Goal: Check status

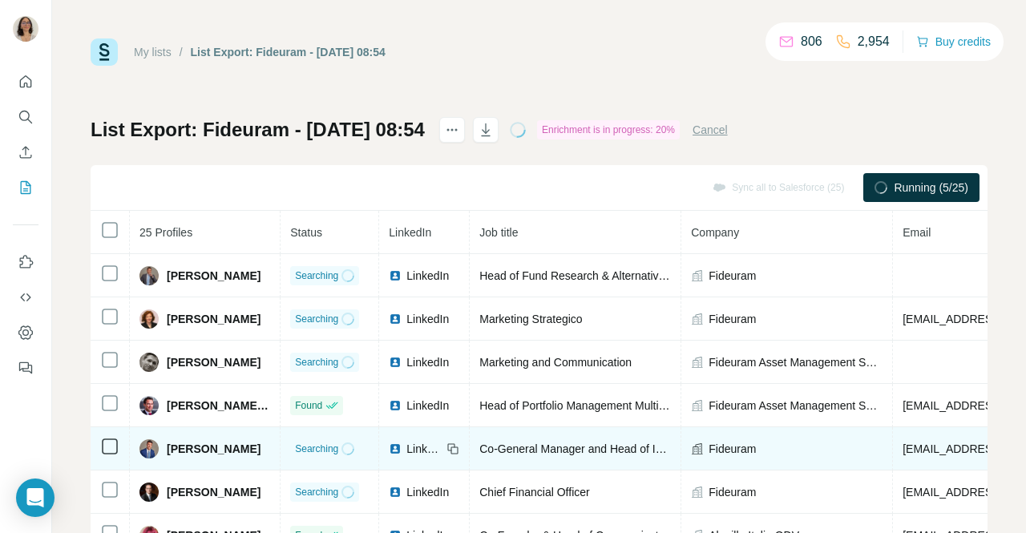
drag, startPoint x: 0, startPoint y: 0, endPoint x: 261, endPoint y: 429, distance: 502.7
click at [261, 429] on td "[PERSON_NAME]" at bounding box center [205, 448] width 151 height 43
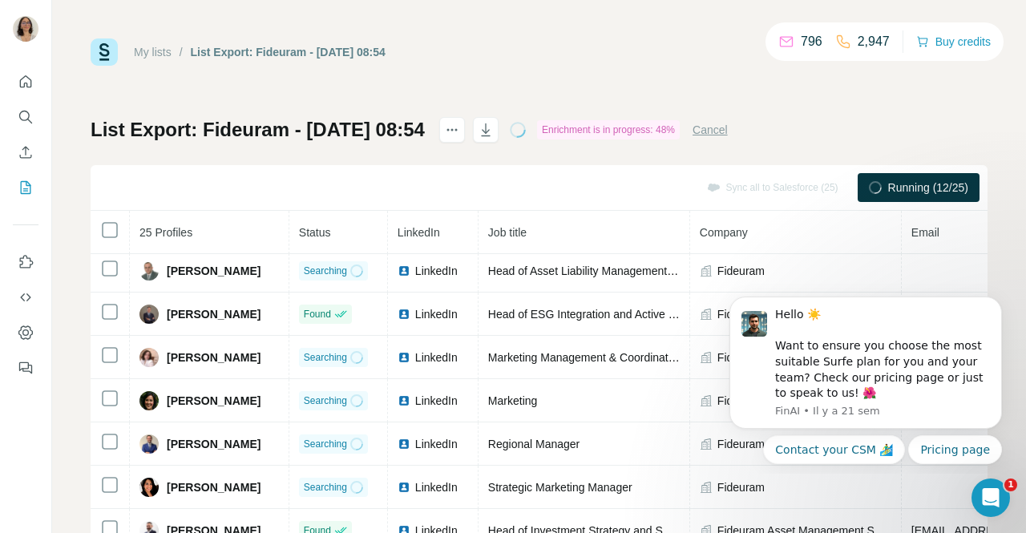
scroll to position [333, 0]
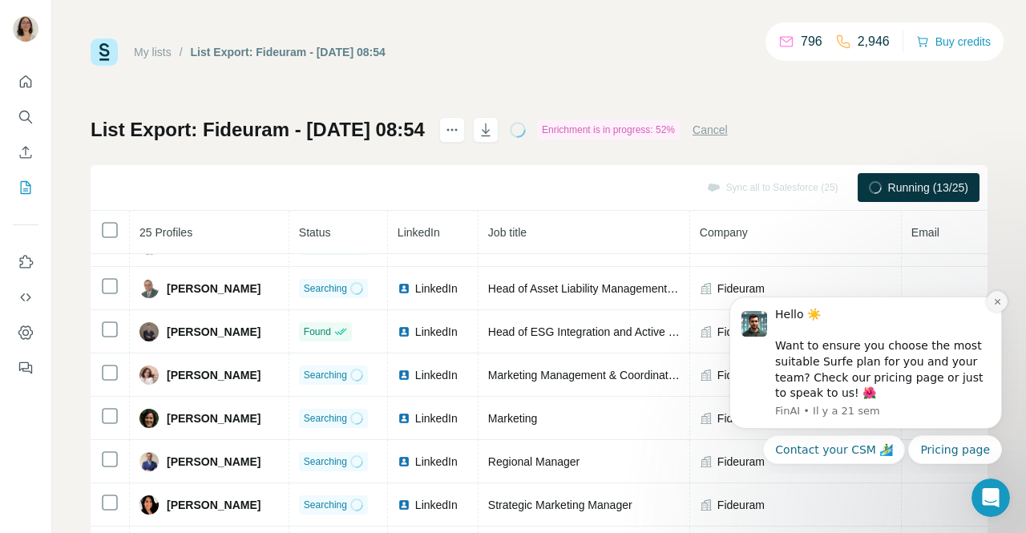
click at [1002, 300] on icon "Dismiss notification" at bounding box center [997, 301] width 9 height 9
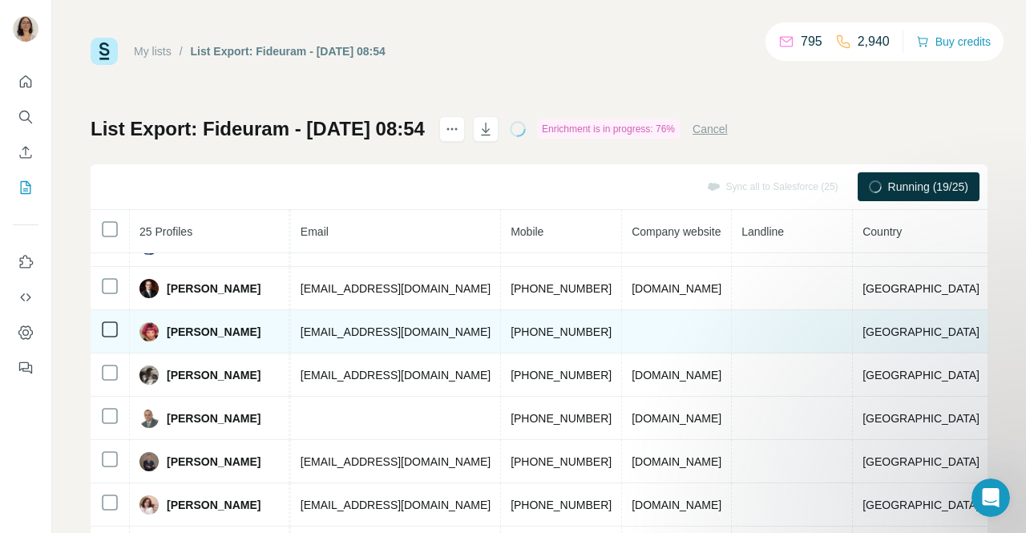
scroll to position [203, 642]
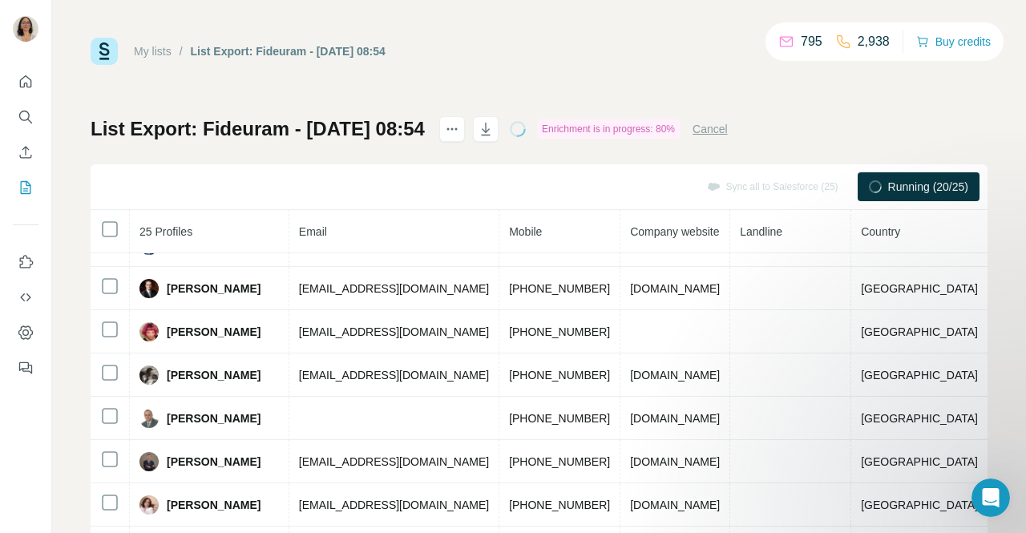
click at [795, 107] on div "My lists / List Export: Fideuram - [DATE] 08:54 795 2,938 Buy credits List Expo…" at bounding box center [539, 335] width 897 height 595
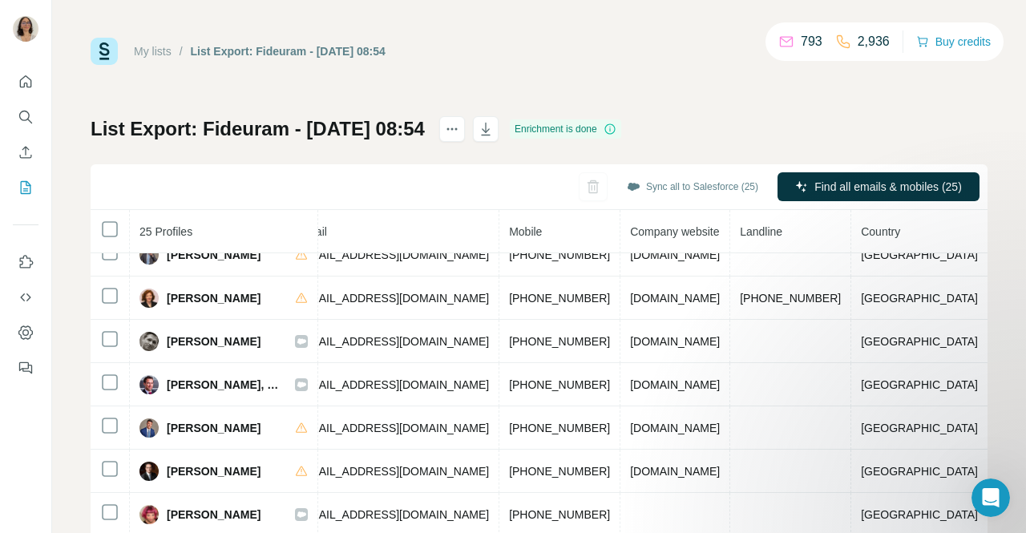
scroll to position [0, 642]
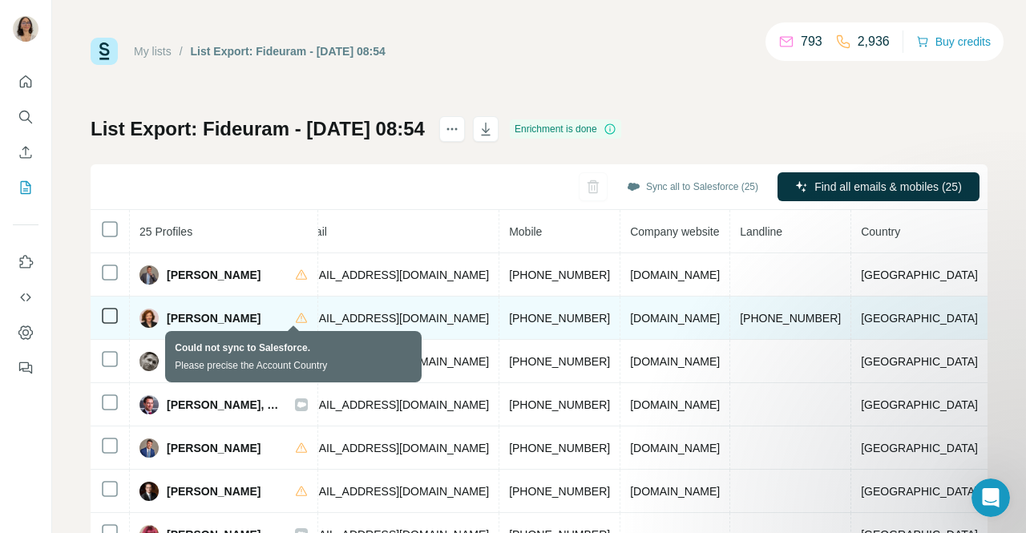
click at [296, 317] on icon at bounding box center [301, 317] width 11 height 10
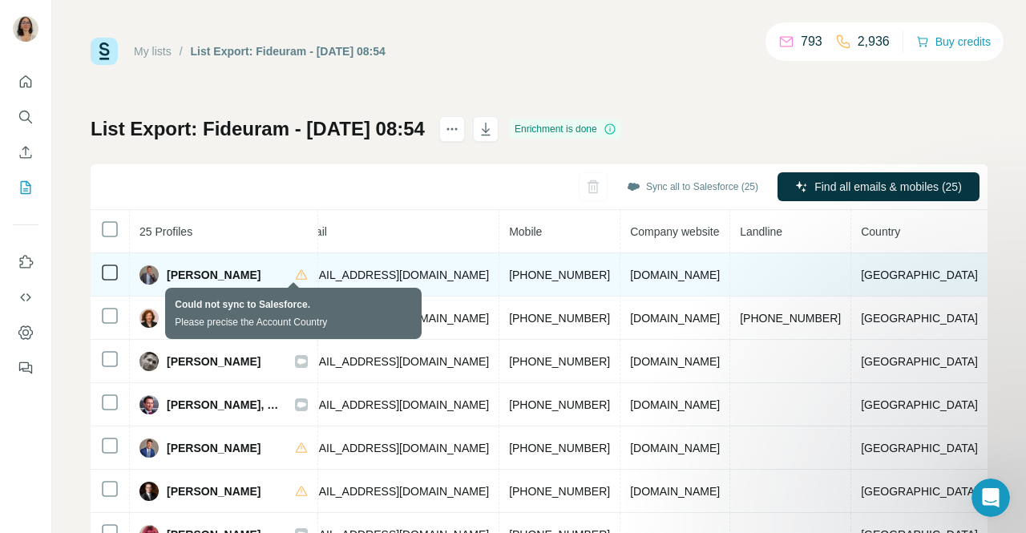
click at [295, 273] on icon at bounding box center [301, 274] width 13 height 13
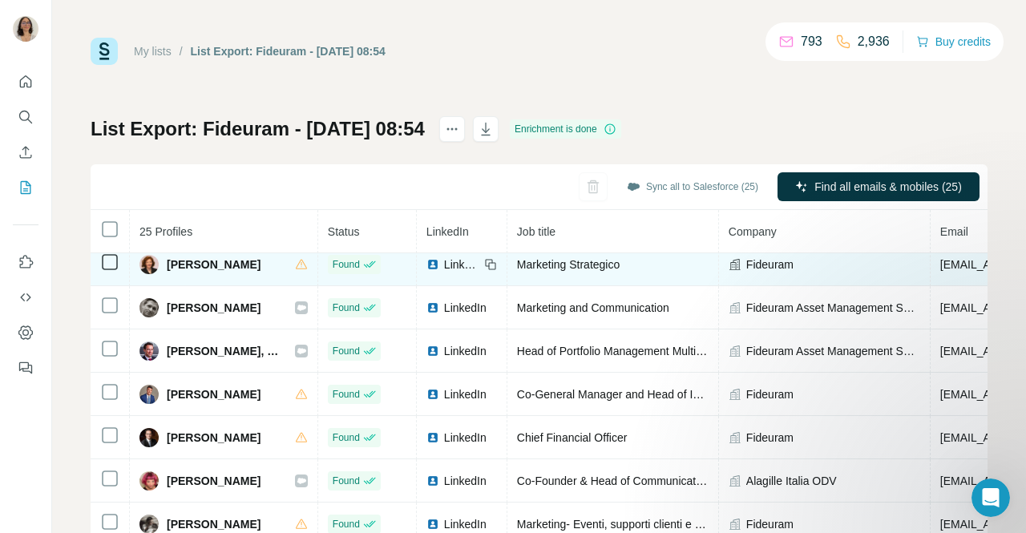
scroll to position [0, 0]
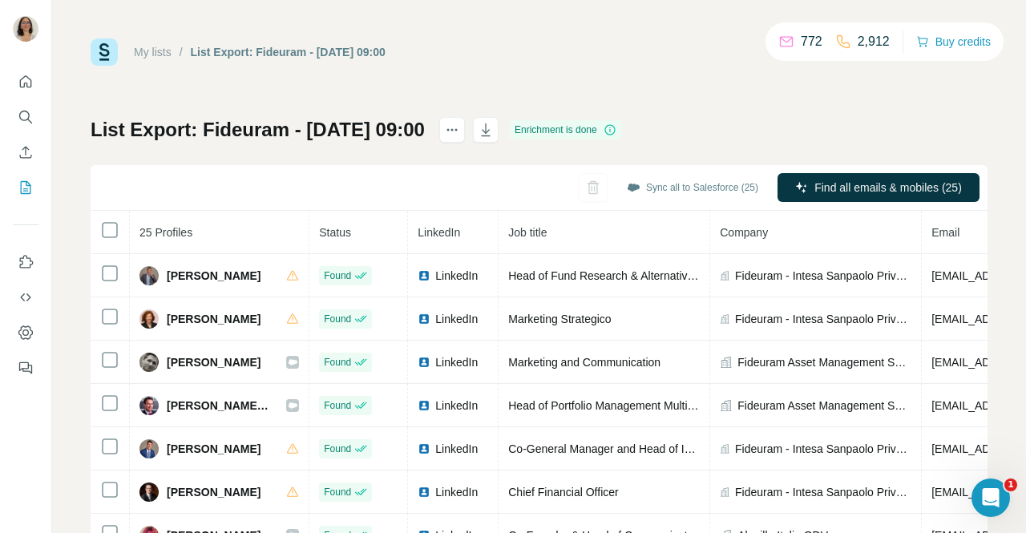
drag, startPoint x: 95, startPoint y: 6, endPoint x: 510, endPoint y: 79, distance: 421.6
click at [510, 79] on div "My lists / List Export: Fideuram - 29/09/2025 09:00 772 2,912 Buy credits List …" at bounding box center [539, 335] width 897 height 595
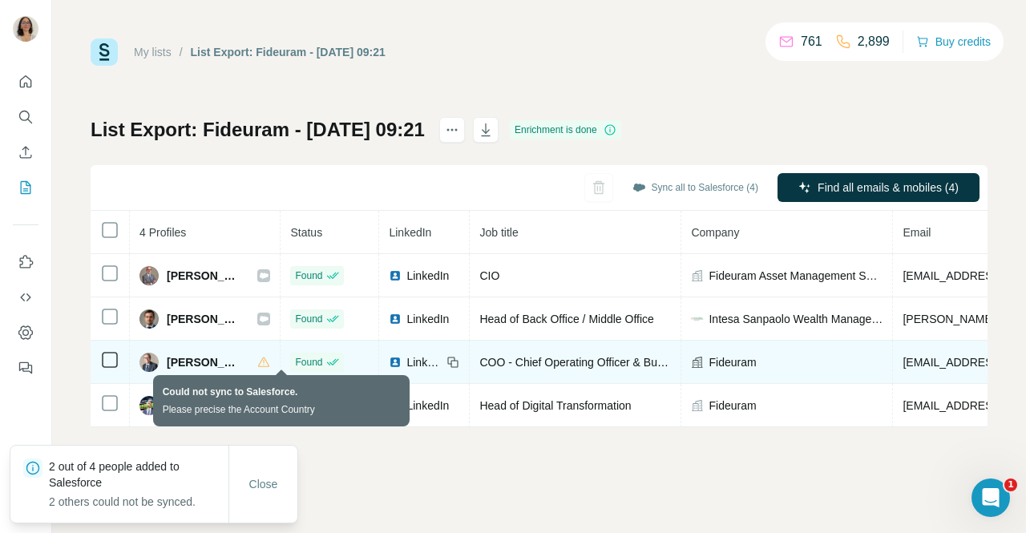
click at [270, 365] on icon at bounding box center [263, 362] width 13 height 13
